Goal: Find specific page/section: Find specific page/section

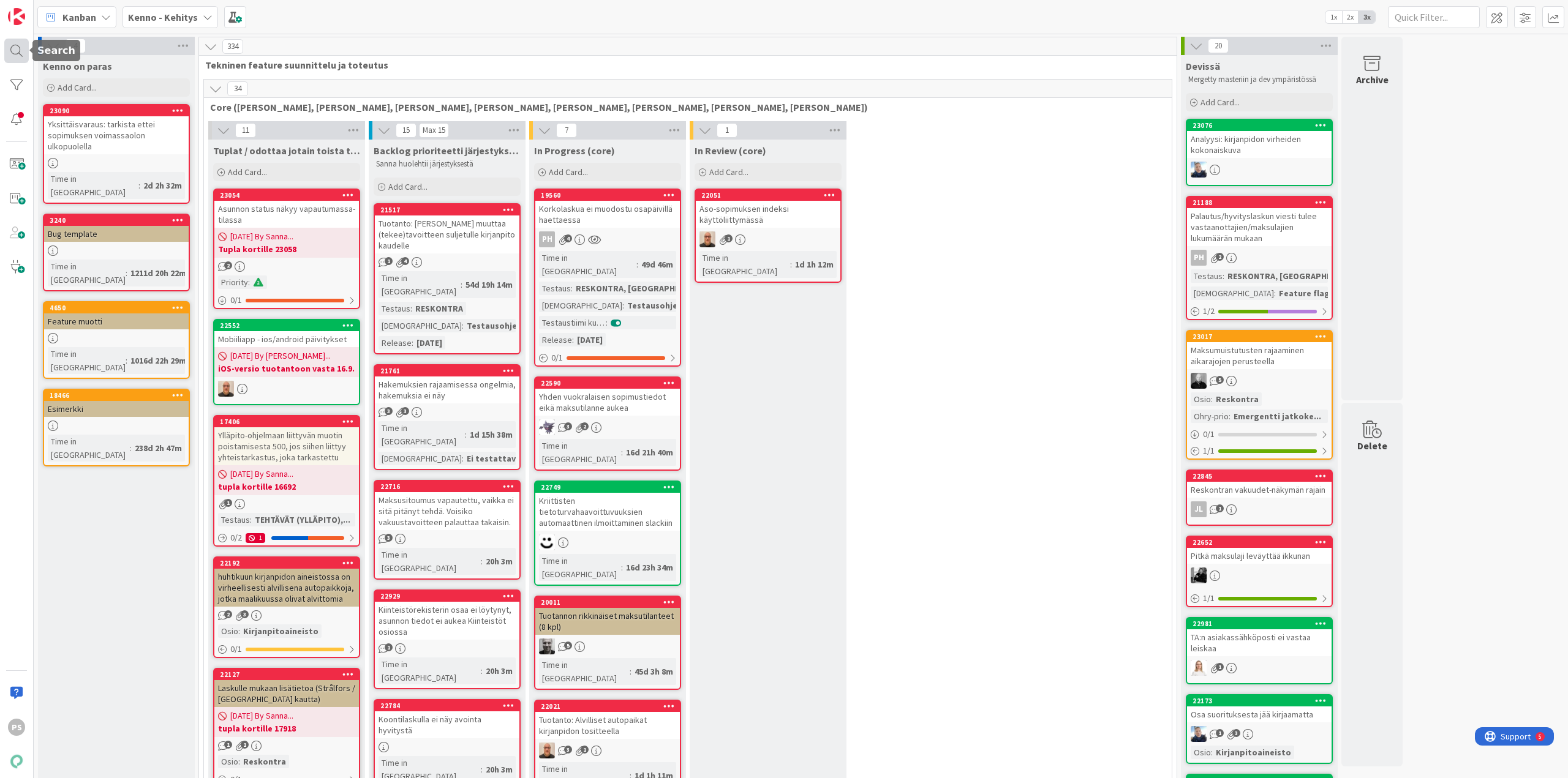
click at [17, 43] on div at bounding box center [17, 51] width 24 height 24
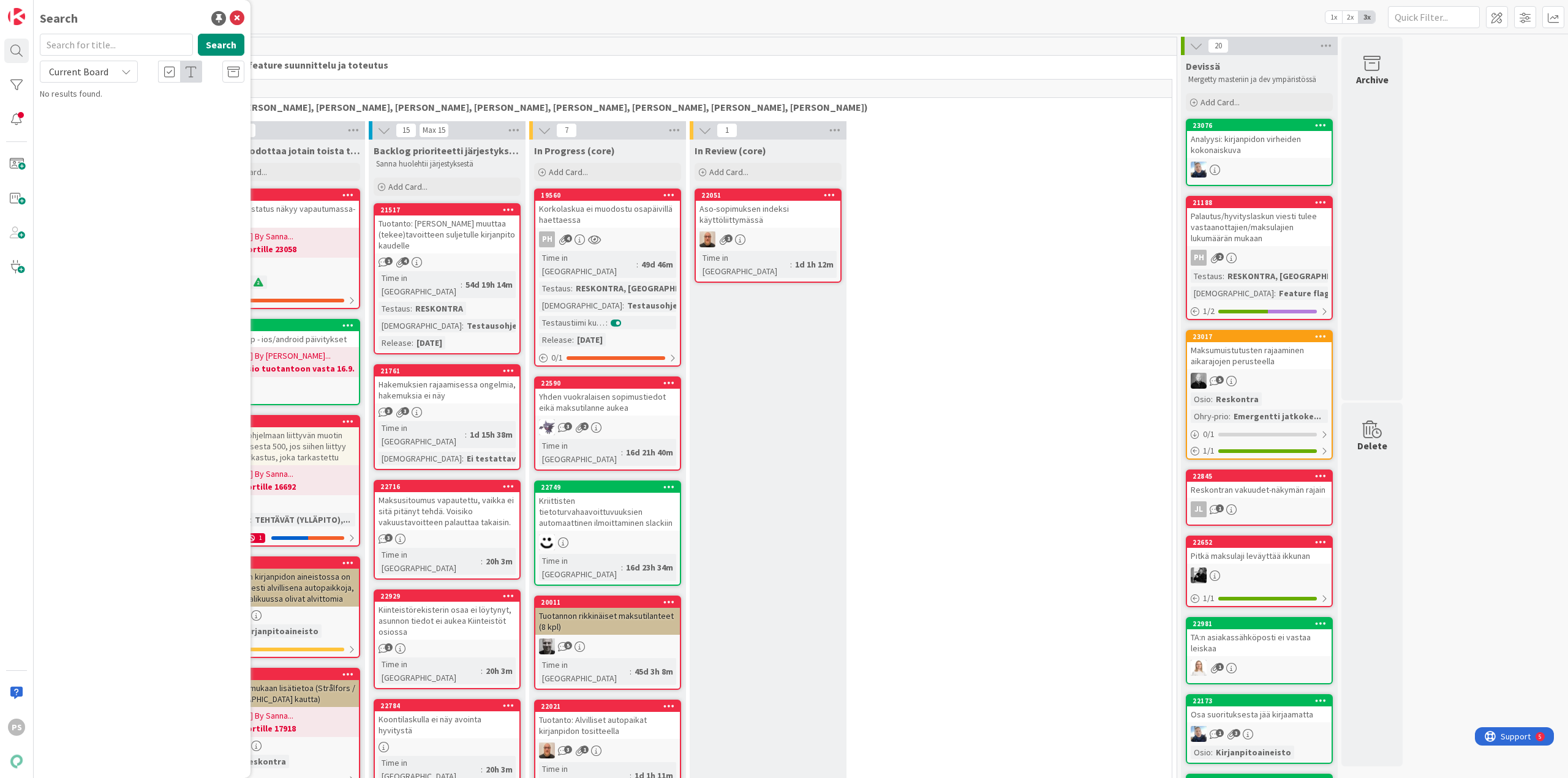
click at [72, 44] on input "text" at bounding box center [115, 44] width 153 height 22
type input "17799"
click at [85, 73] on span "Current Board" at bounding box center [78, 71] width 59 height 12
click at [68, 121] on span "All Boards" at bounding box center [111, 123] width 128 height 19
click at [206, 105] on span "Maksumuistutusten asetukset ja rajaaminen" at bounding box center [131, 114] width 148 height 23
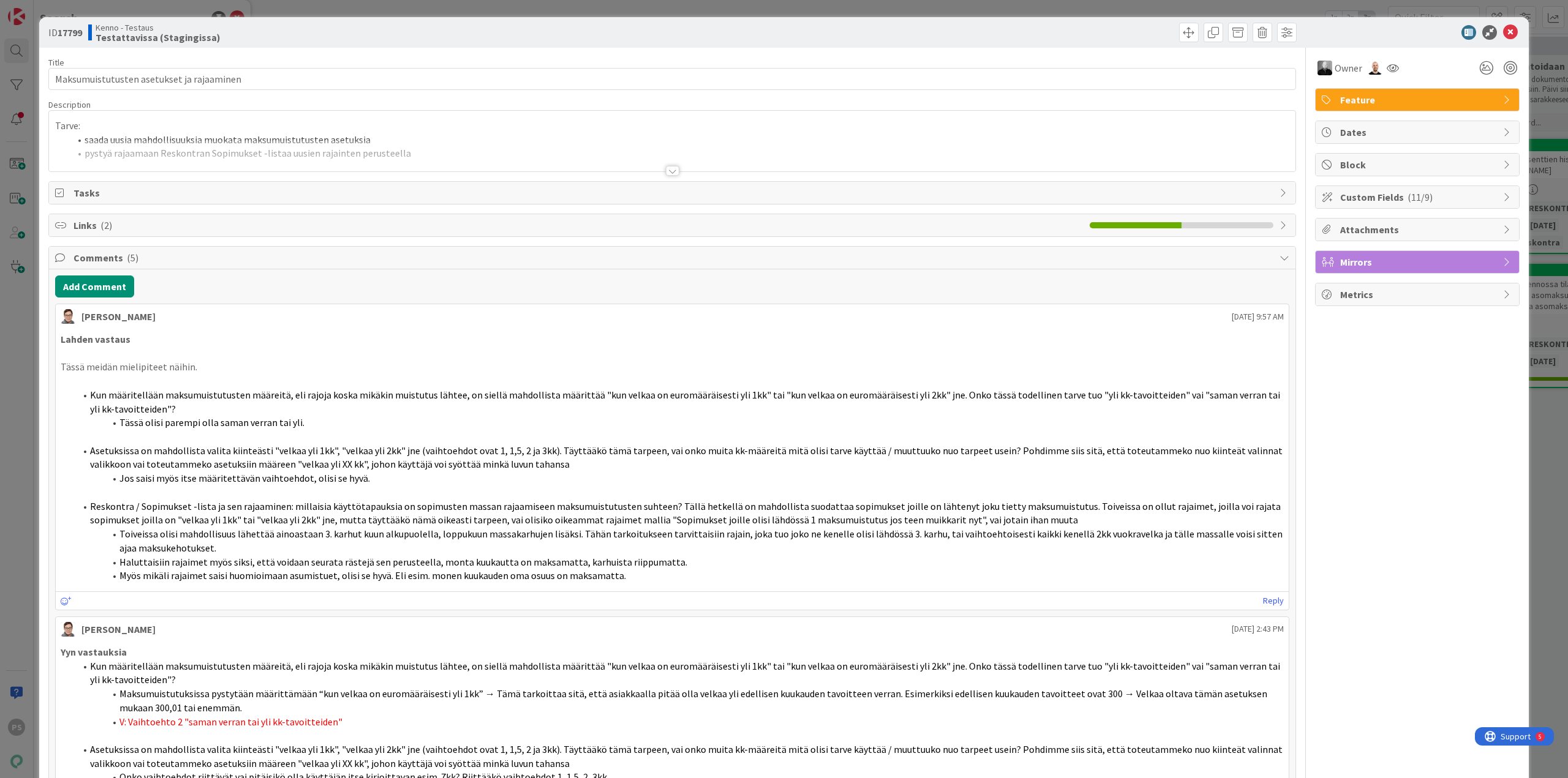
click at [668, 172] on div at bounding box center [672, 171] width 13 height 9
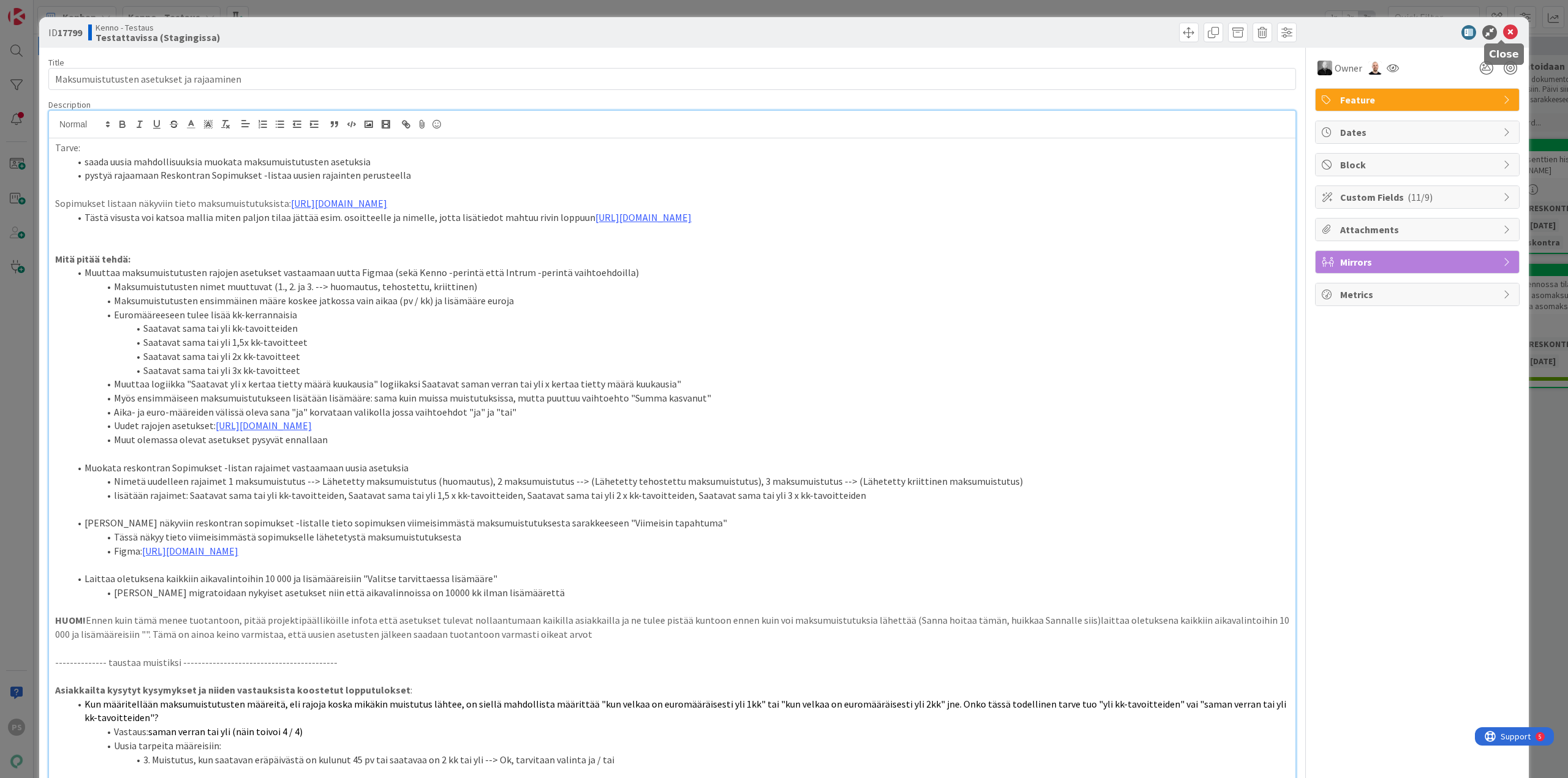
click at [1503, 31] on icon at bounding box center [1511, 33] width 15 height 15
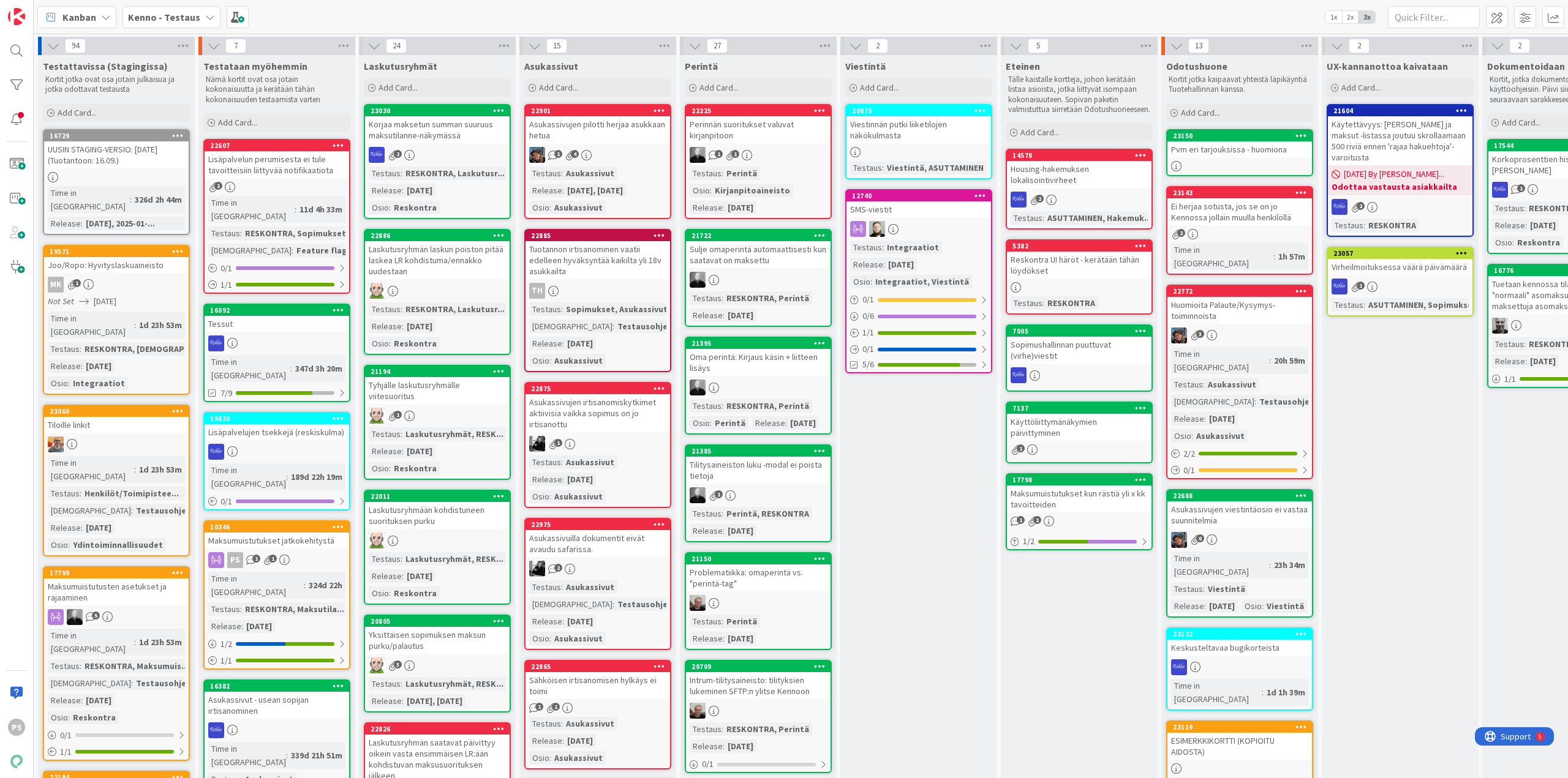
click at [130, 0] on html "PS Kanban Kenno - Testaus 1x 2x 3x 94 Testattavissa (Stagingissa) Kortit jotka …" at bounding box center [784, 389] width 1568 height 778
click at [746, 26] on div "Kanban Kenno - Testaus 1x 2x 3x 94 Testattavissa (Stagingissa) Kortit jotka ova…" at bounding box center [801, 389] width 1534 height 778
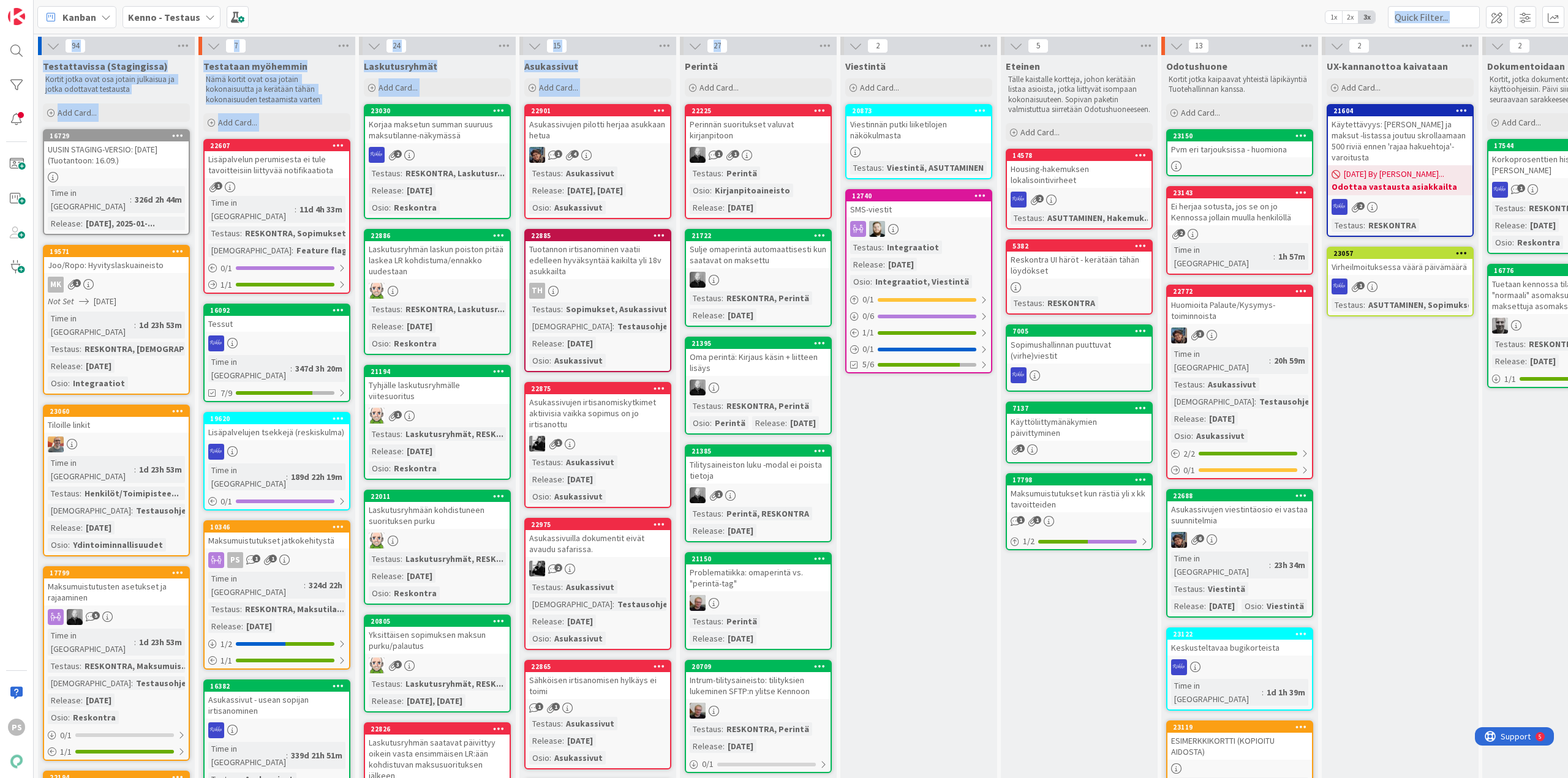
click at [735, 12] on div "Kanban Kenno - Testaus 1x 2x 3x" at bounding box center [801, 17] width 1534 height 34
